Goal: Task Accomplishment & Management: Use online tool/utility

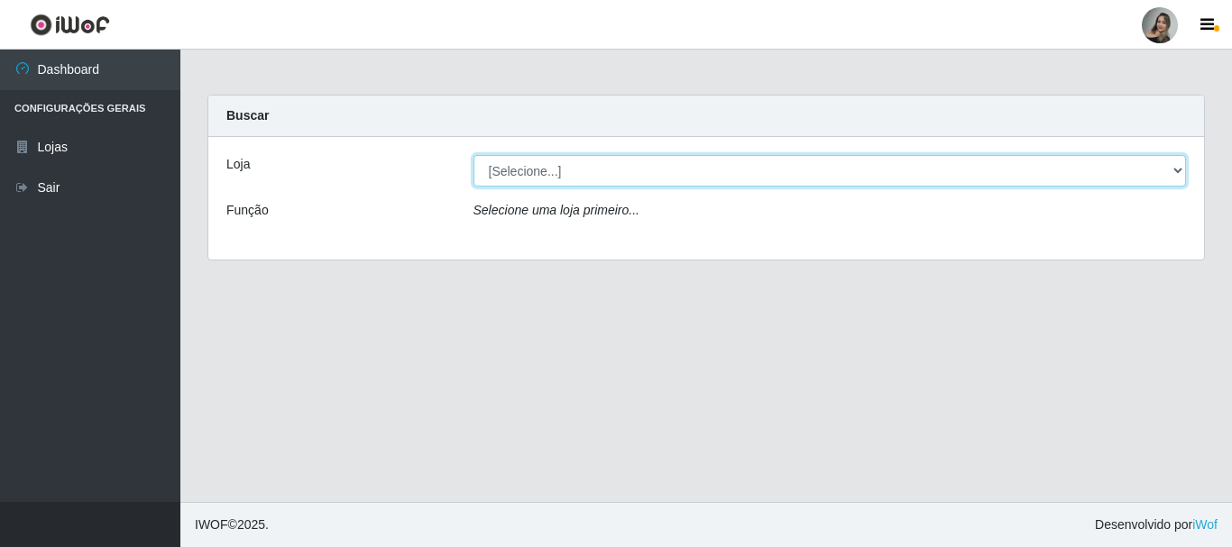
click at [1175, 172] on select "[Selecione...] Supermercado Sao Francisco - Amarante" at bounding box center [829, 171] width 713 height 32
select select "383"
click at [473, 155] on select "[Selecione...] Supermercado Sao Francisco - Amarante" at bounding box center [829, 171] width 713 height 32
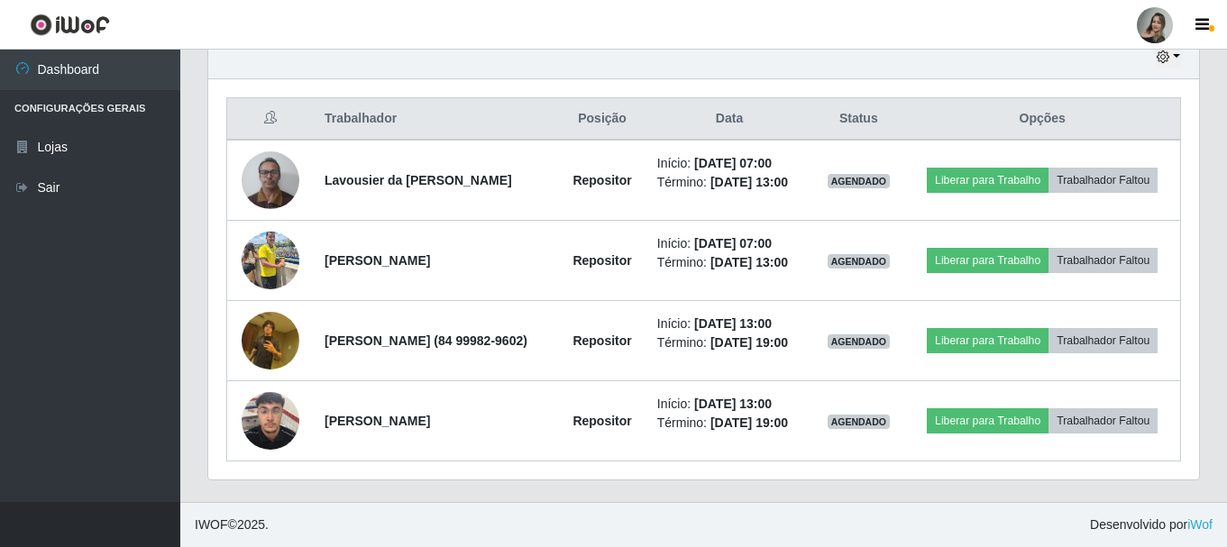
scroll to position [901406, 900790]
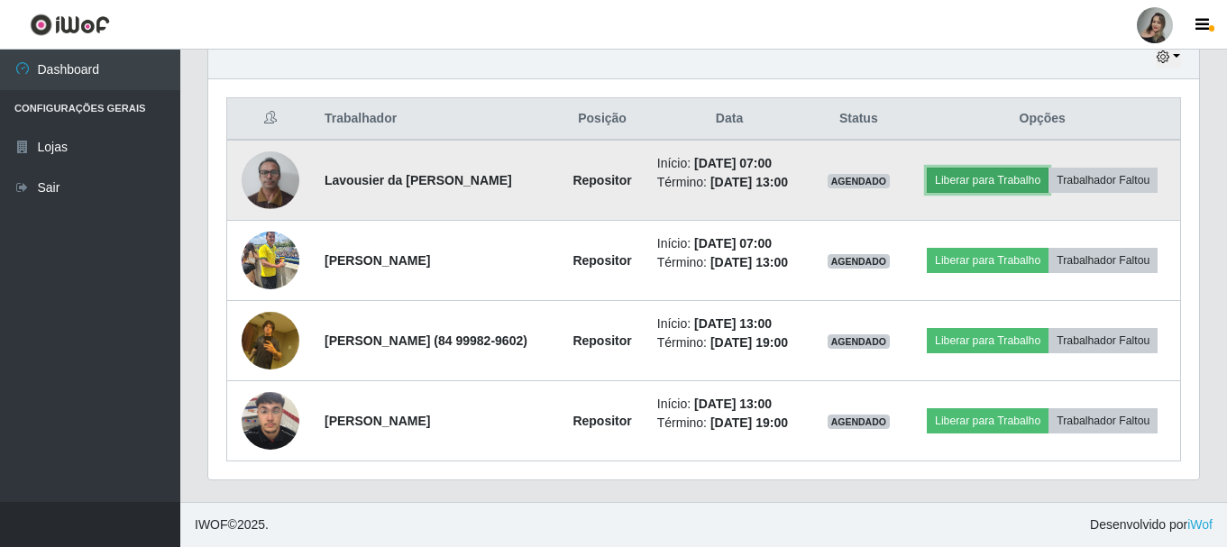
click at [1024, 179] on button "Liberar para Trabalho" at bounding box center [988, 180] width 122 height 25
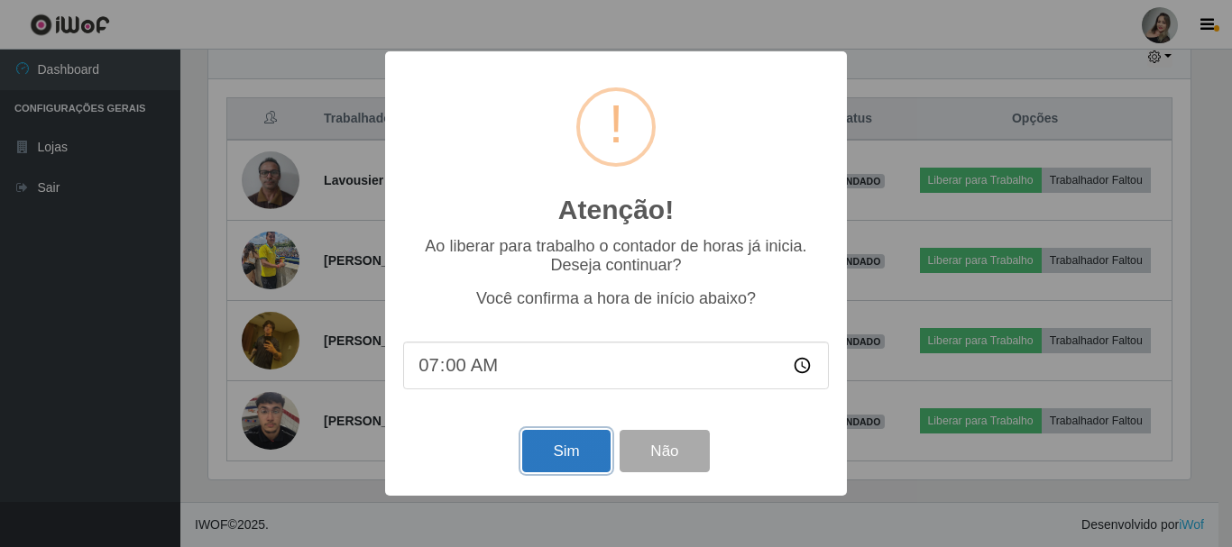
click at [568, 456] on button "Sim" at bounding box center [565, 451] width 87 height 42
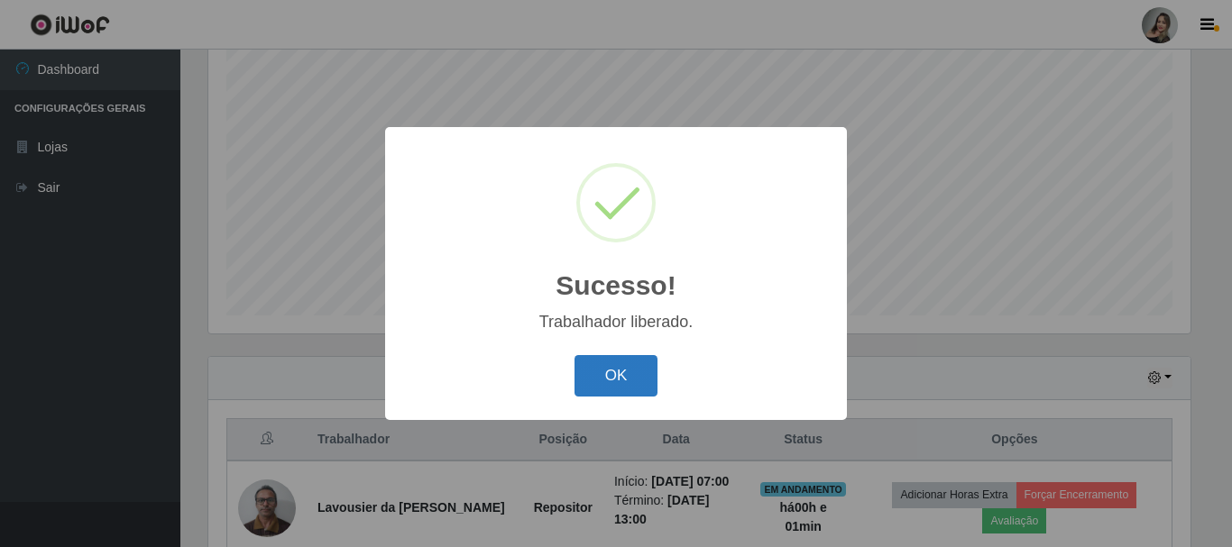
click at [597, 369] on button "OK" at bounding box center [616, 376] width 84 height 42
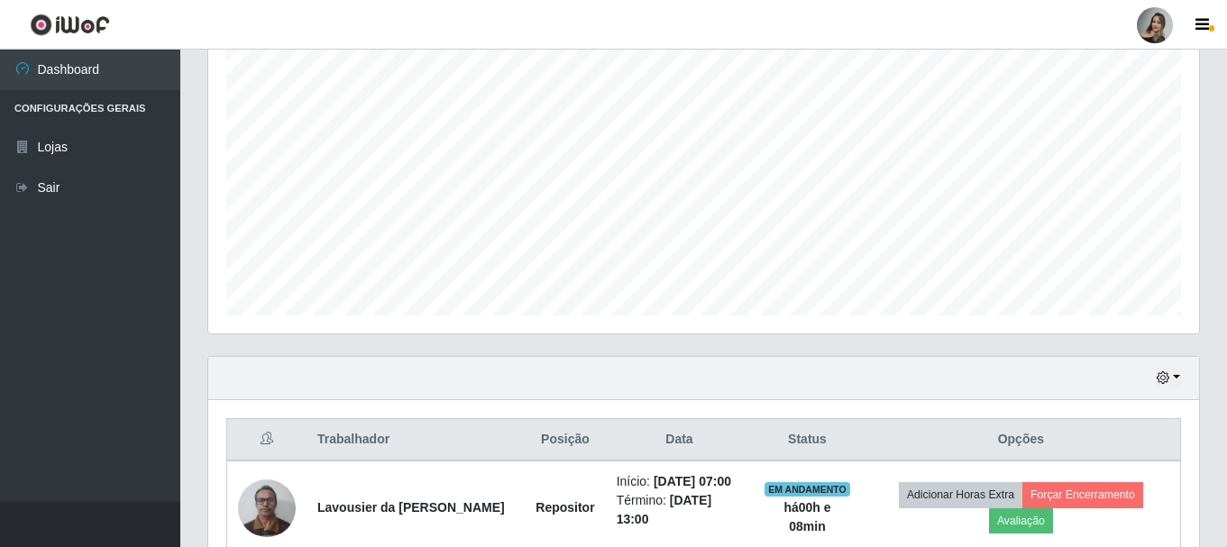
scroll to position [510, 0]
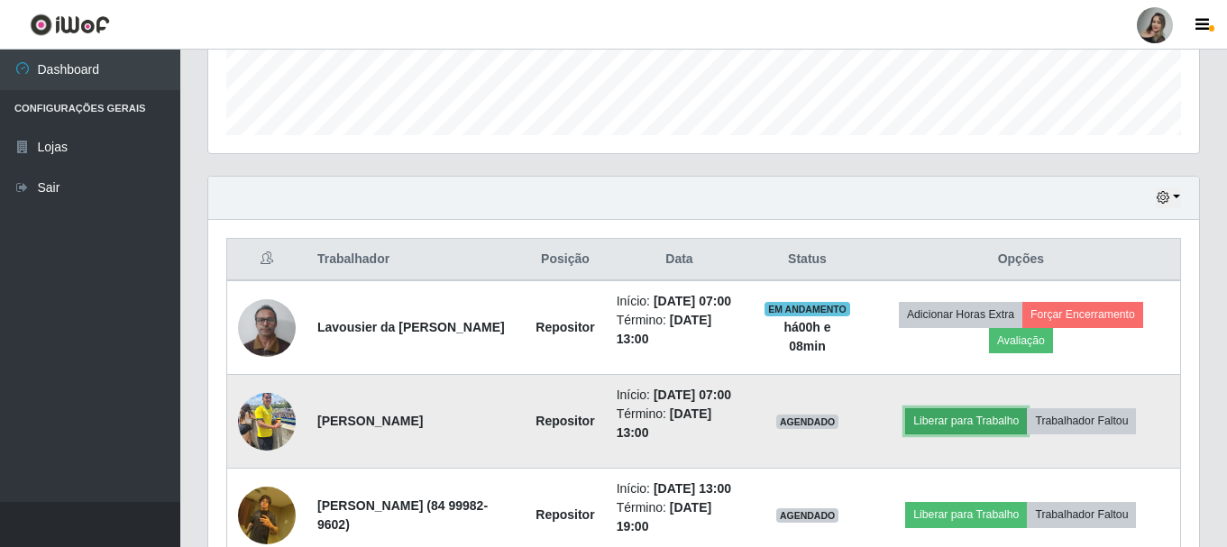
click at [992, 434] on button "Liberar para Trabalho" at bounding box center [966, 421] width 122 height 25
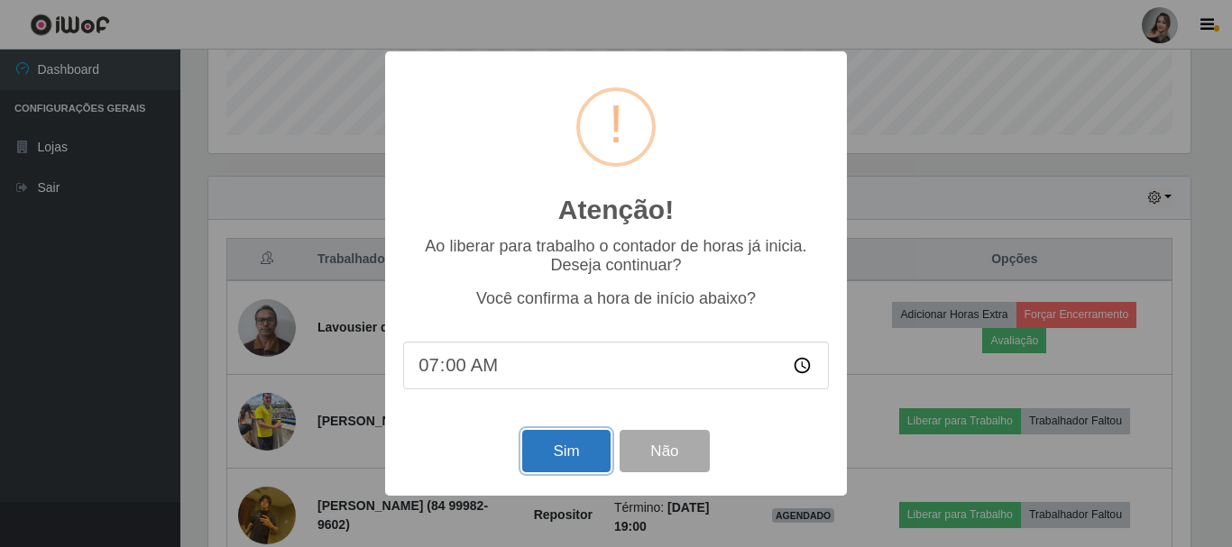
click at [556, 451] on button "Sim" at bounding box center [565, 451] width 87 height 42
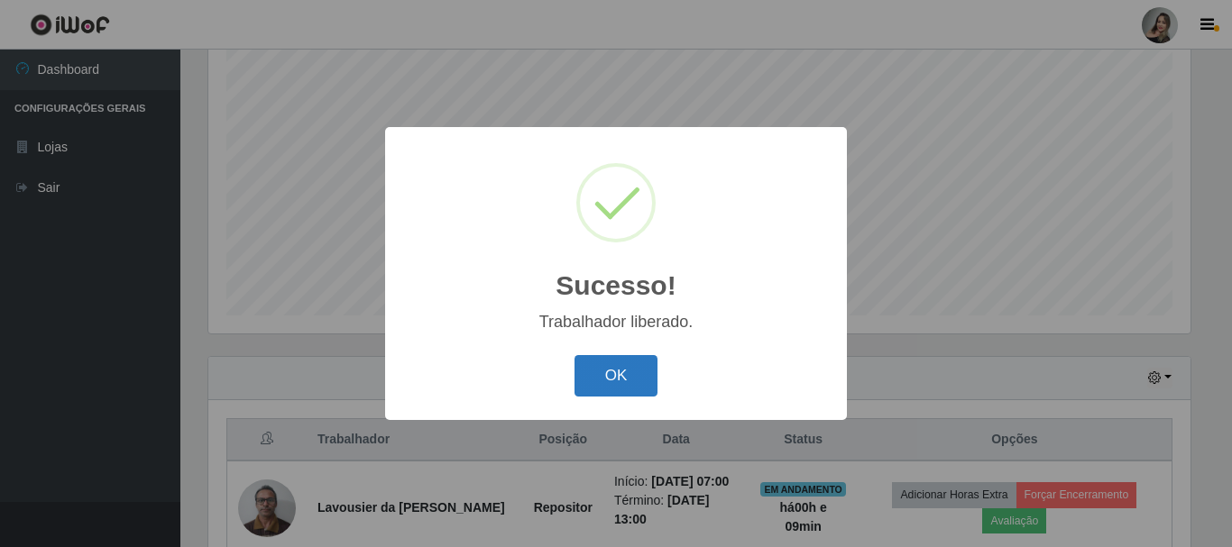
click at [616, 372] on button "OK" at bounding box center [616, 376] width 84 height 42
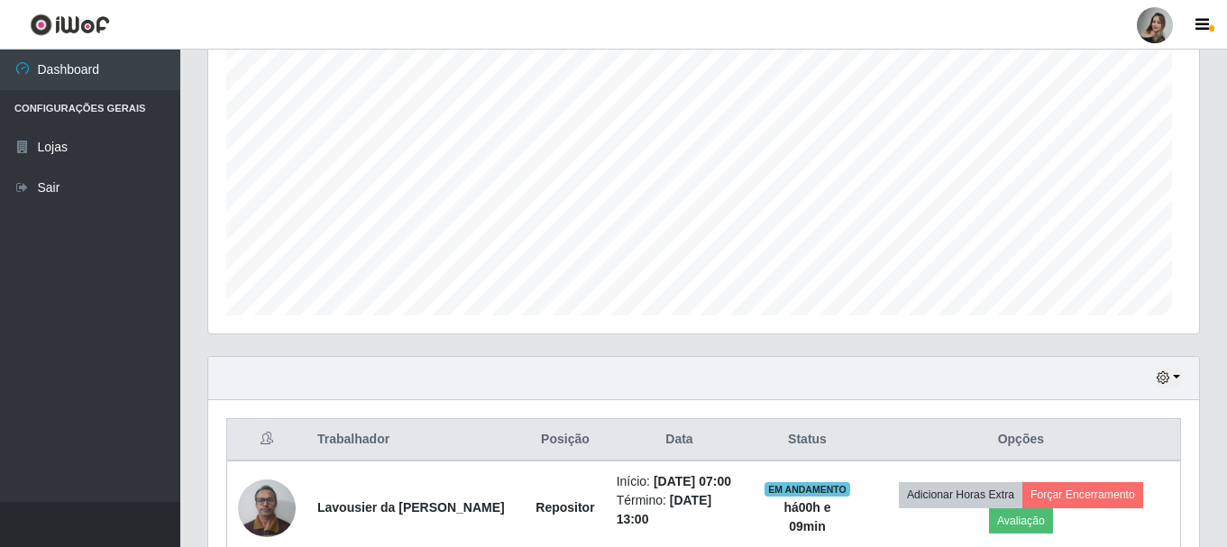
scroll to position [374, 991]
